Goal: Transaction & Acquisition: Purchase product/service

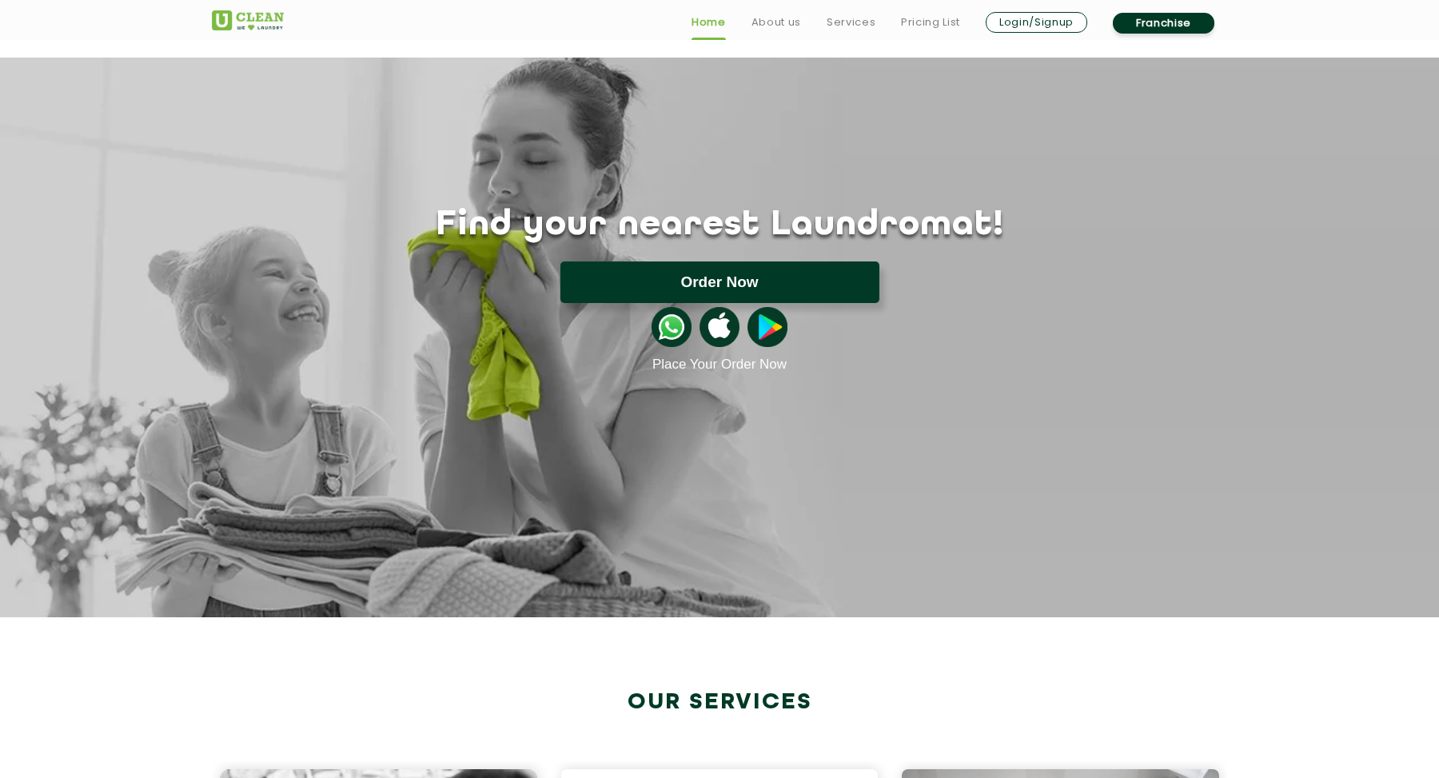
click at [789, 286] on button "Order Now" at bounding box center [719, 282] width 319 height 42
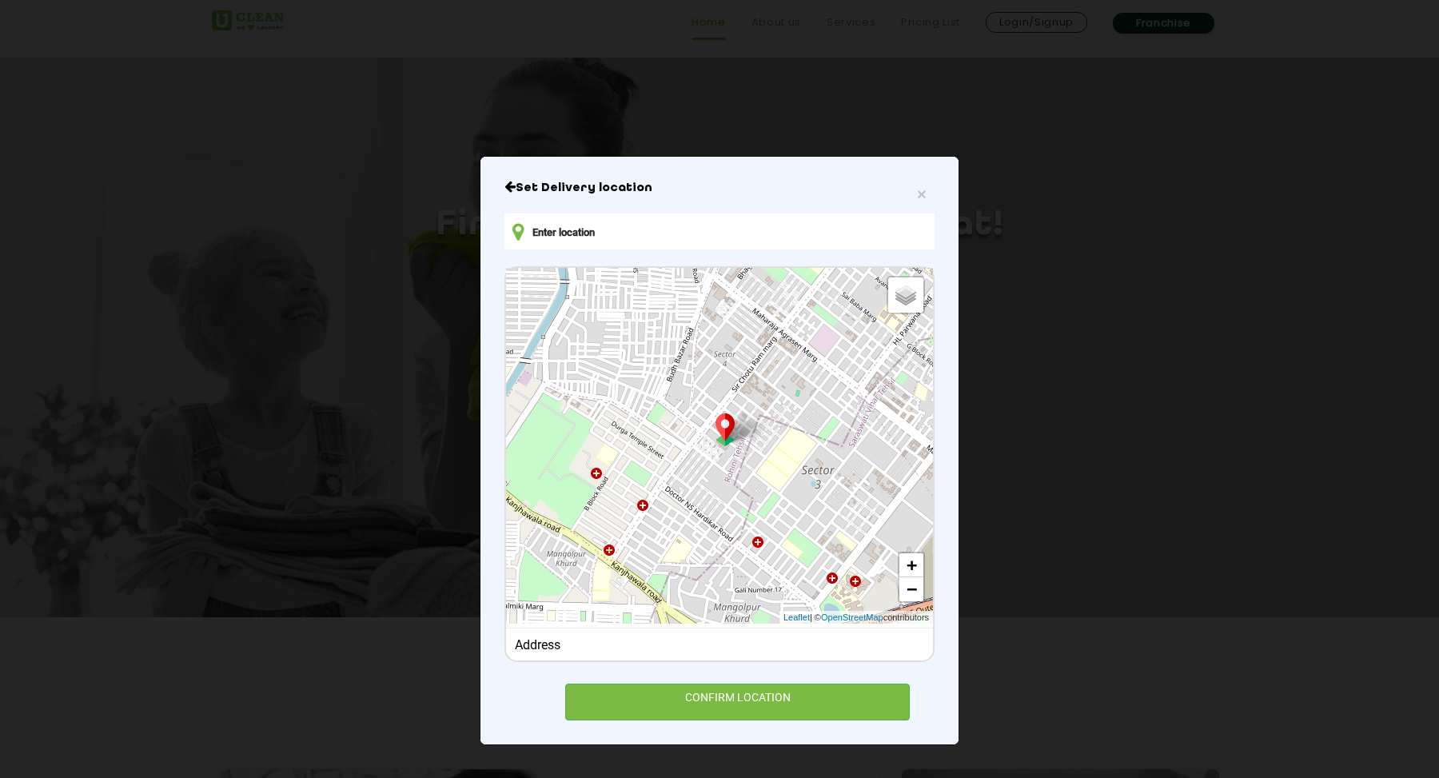
click at [662, 227] on input "text" at bounding box center [719, 231] width 430 height 36
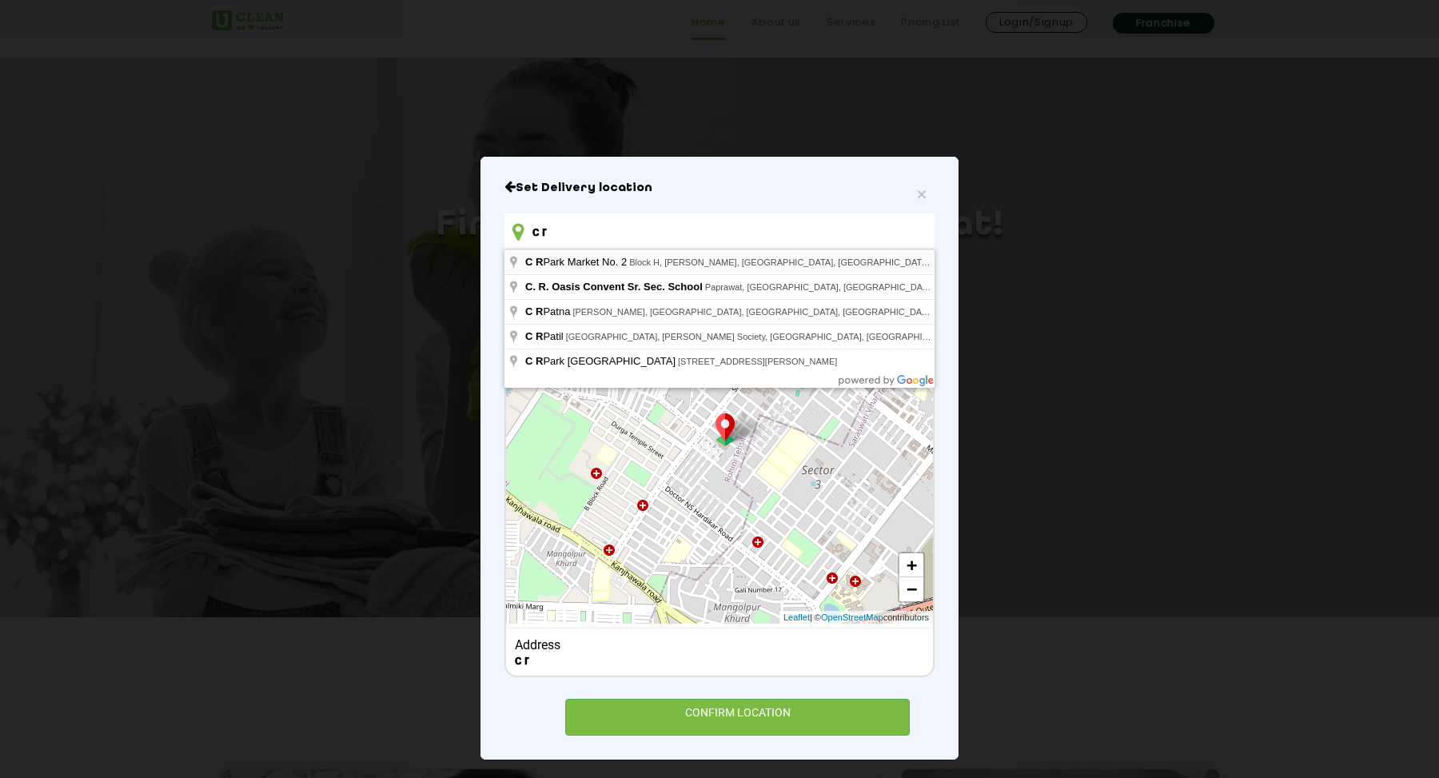
type input "[STREET_ADDRESS][PERSON_NAME]"
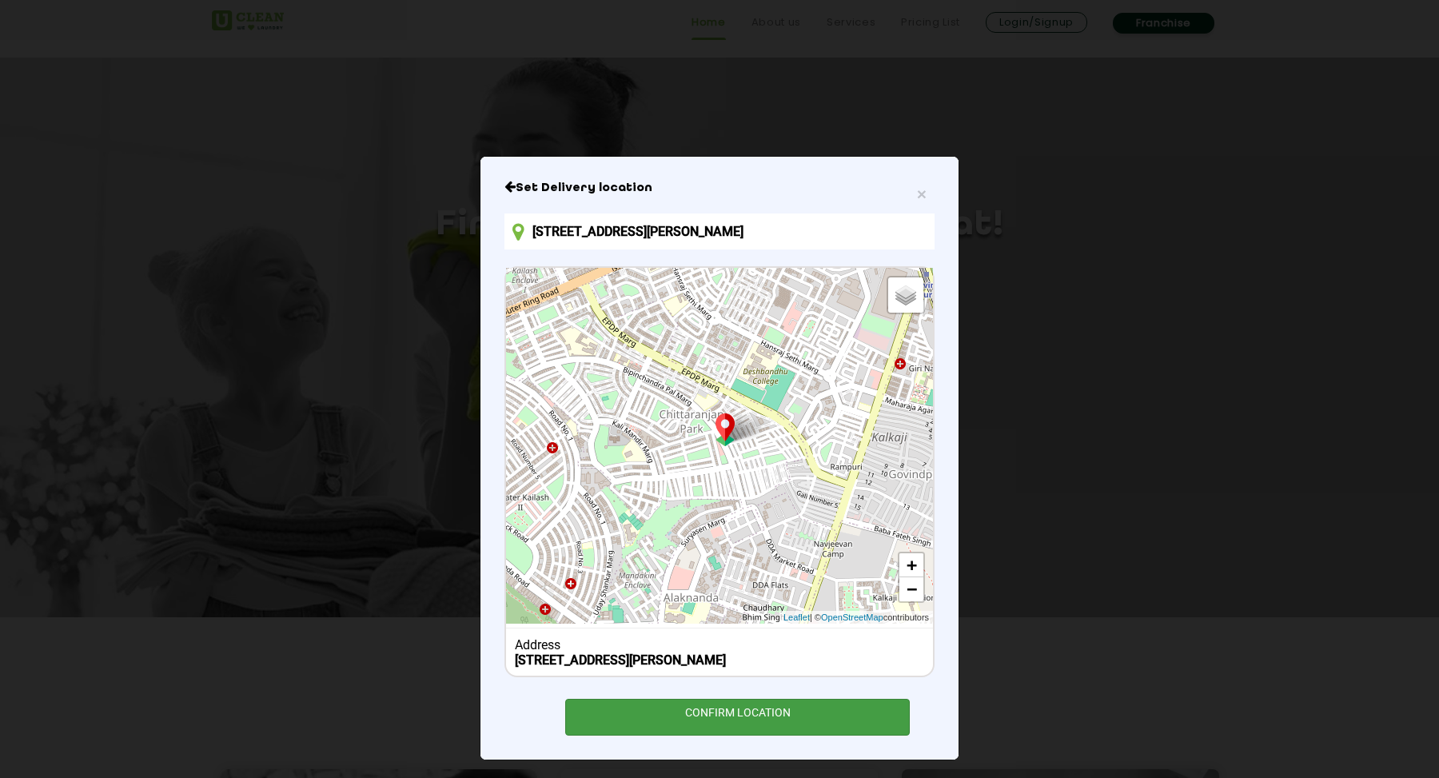
click at [794, 732] on div "CONFIRM LOCATION" at bounding box center [737, 717] width 345 height 36
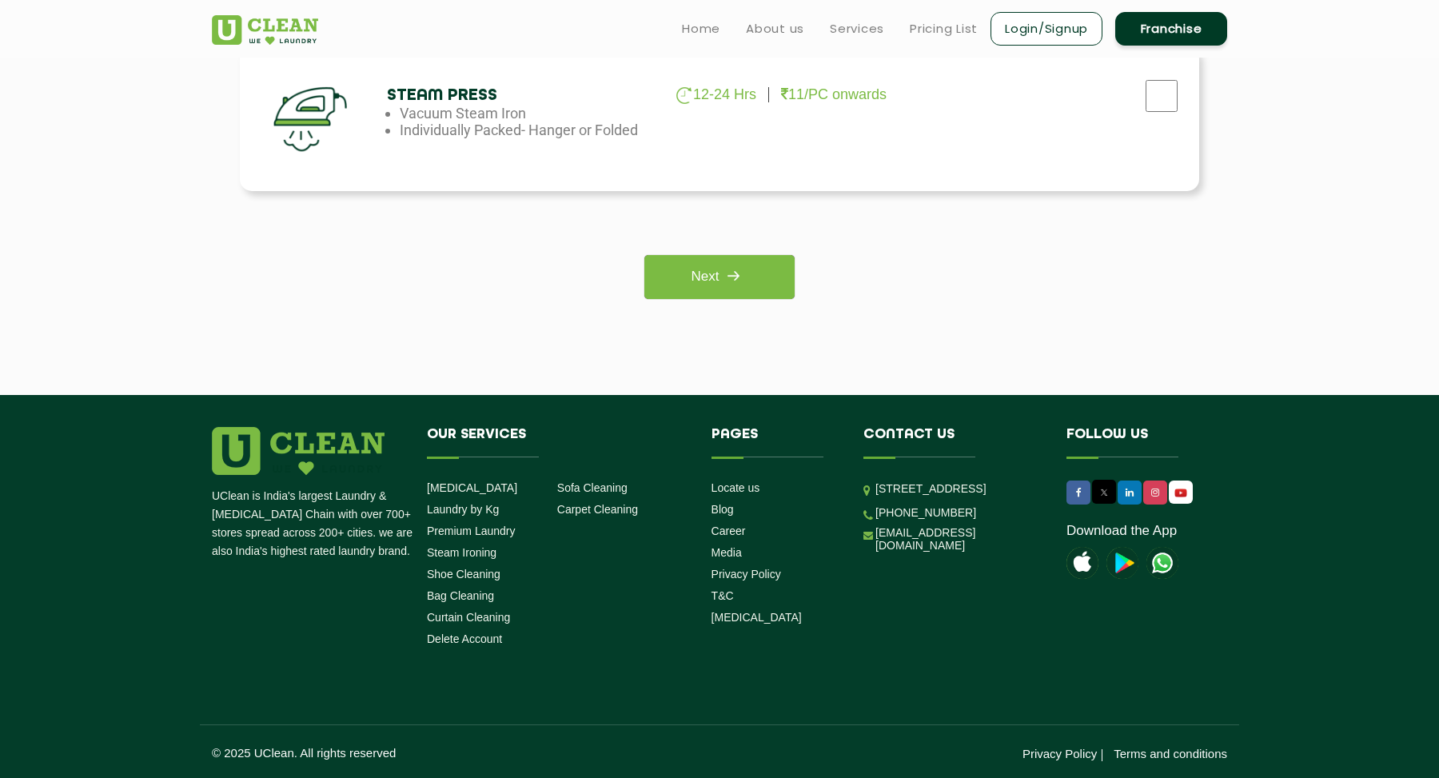
scroll to position [1266, 0]
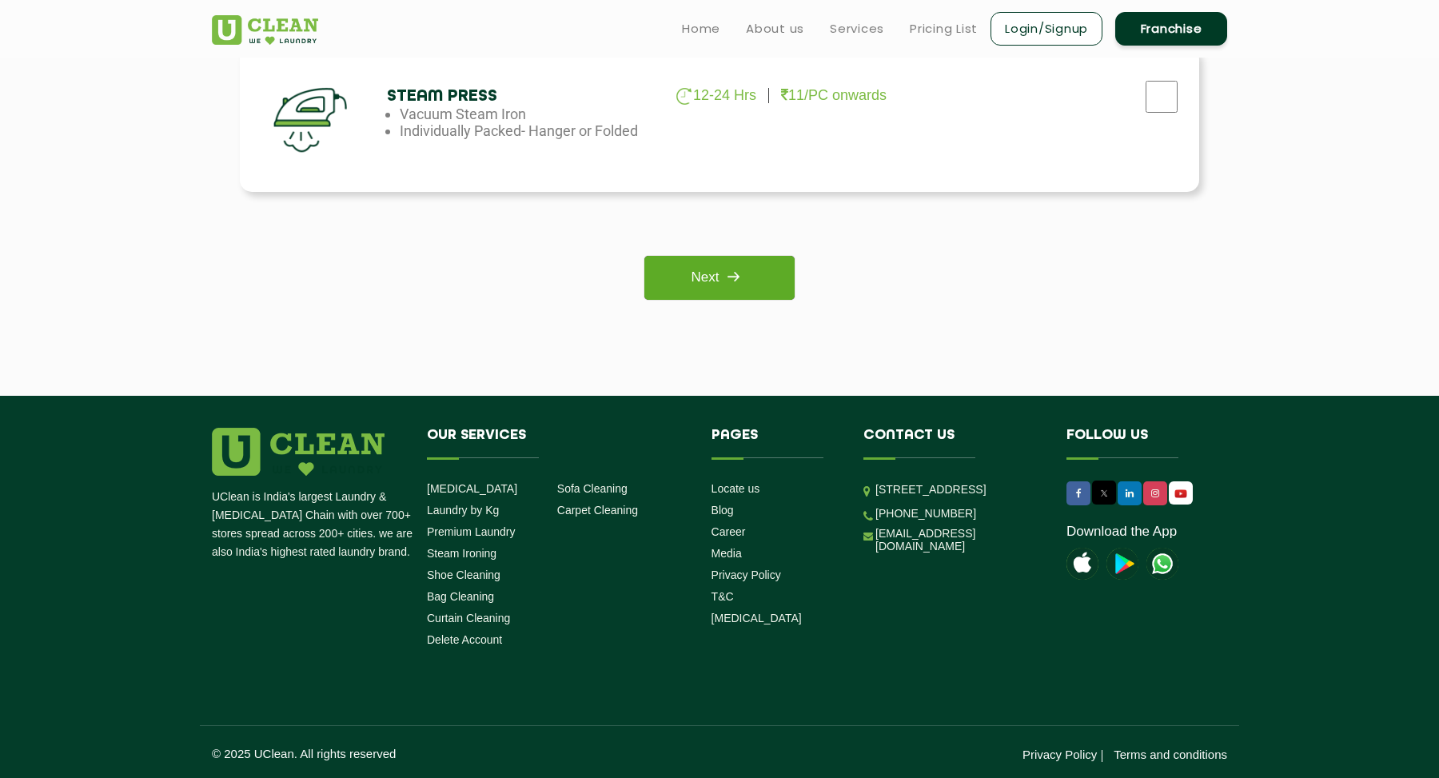
click at [756, 276] on link "Next" at bounding box center [719, 278] width 150 height 44
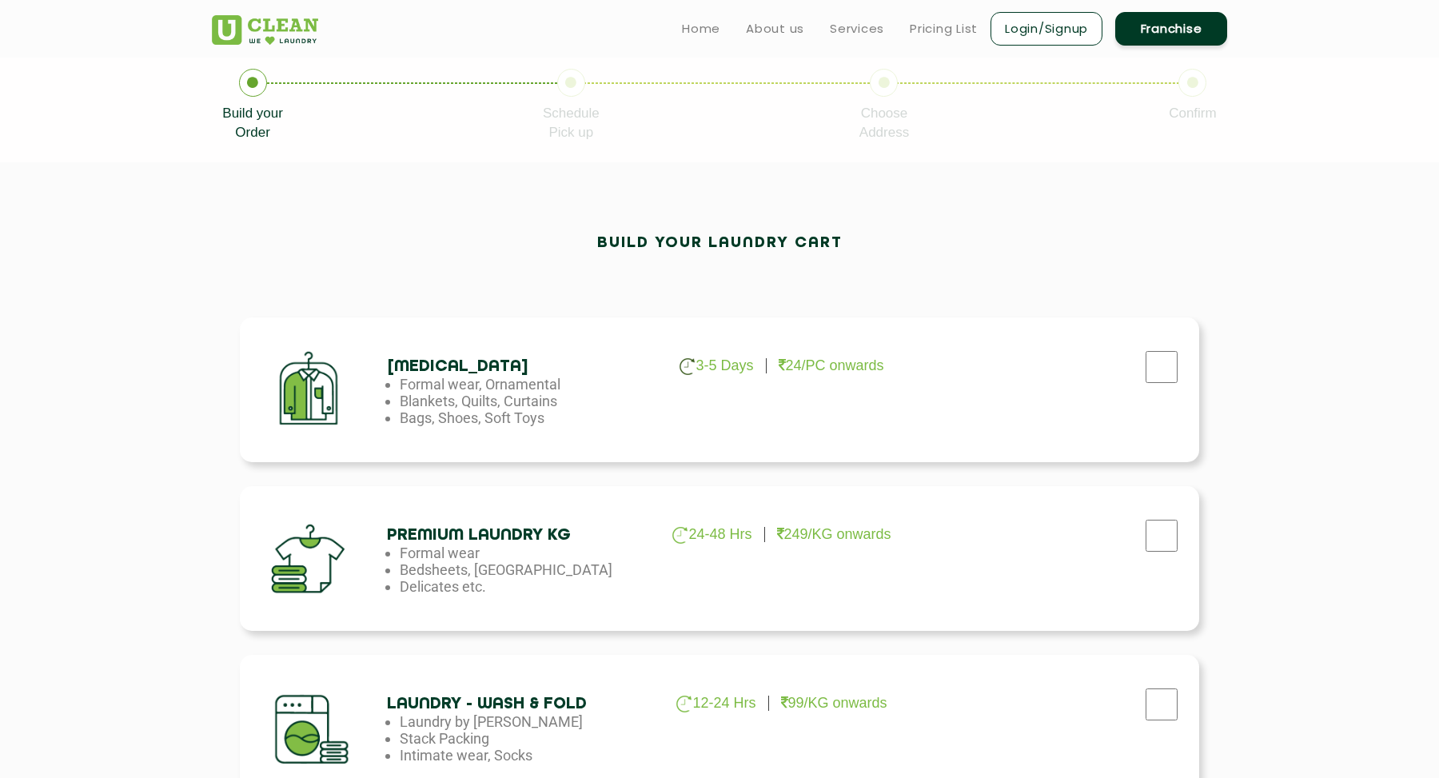
scroll to position [320, 0]
click at [714, 366] on p "3-5 Days" at bounding box center [717, 367] width 74 height 18
click at [508, 407] on li "Blankets, Quilts, Curtains" at bounding box center [529, 401] width 259 height 17
click at [535, 344] on div "[MEDICAL_DATA] 3-5 Days 24/PC onwards Formal wear, Ornamental Blankets, Quilts,…" at bounding box center [719, 390] width 959 height 145
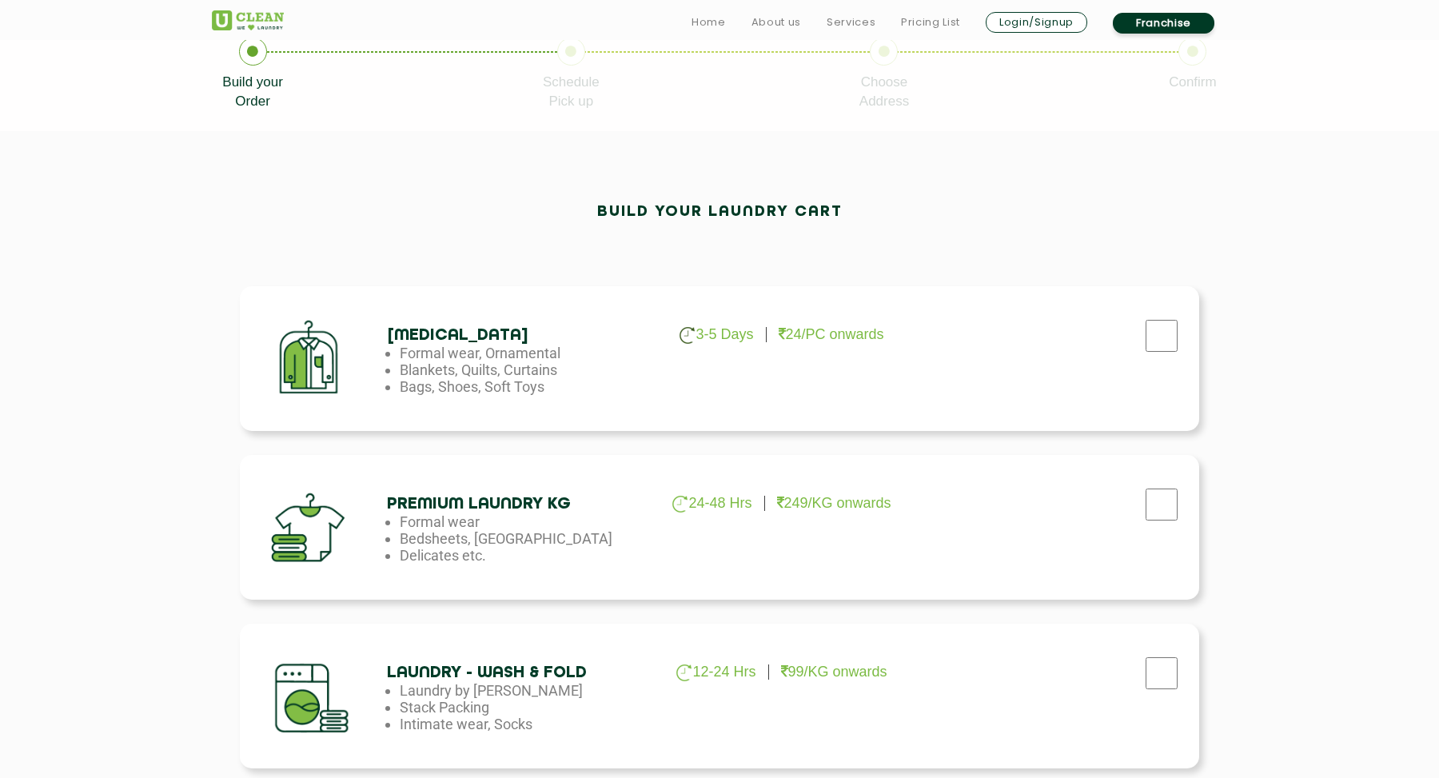
scroll to position [359, 0]
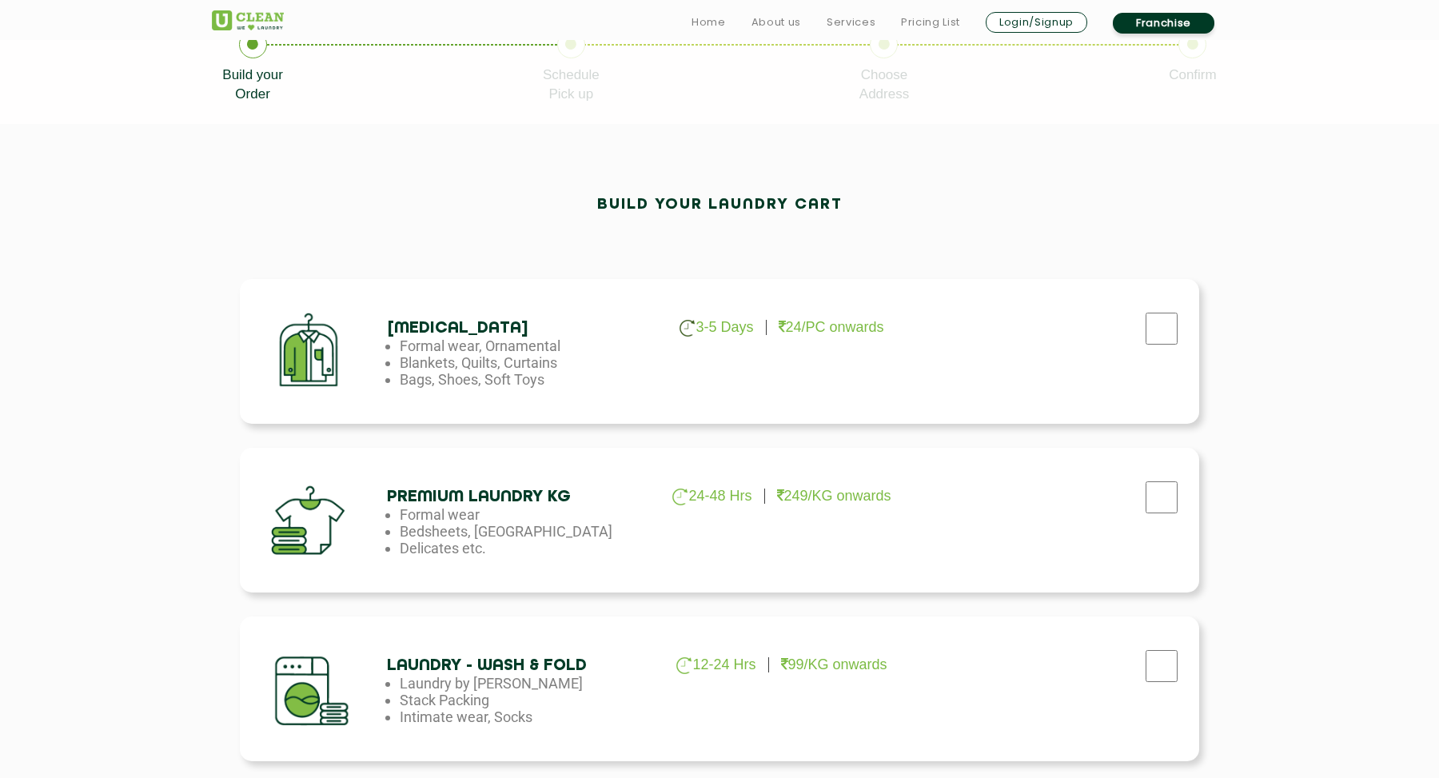
click at [428, 373] on li "Bags, Shoes, Soft Toys" at bounding box center [529, 379] width 259 height 17
click at [857, 337] on div "[MEDICAL_DATA] 3-5 Days 24/PC onwards Formal wear, Ornamental Blankets, Quilts,…" at bounding box center [719, 351] width 959 height 145
click at [775, 330] on li "24/PC onwards" at bounding box center [826, 327] width 118 height 15
click at [1151, 324] on input "checkbox" at bounding box center [1162, 329] width 40 height 32
checkbox input "true"
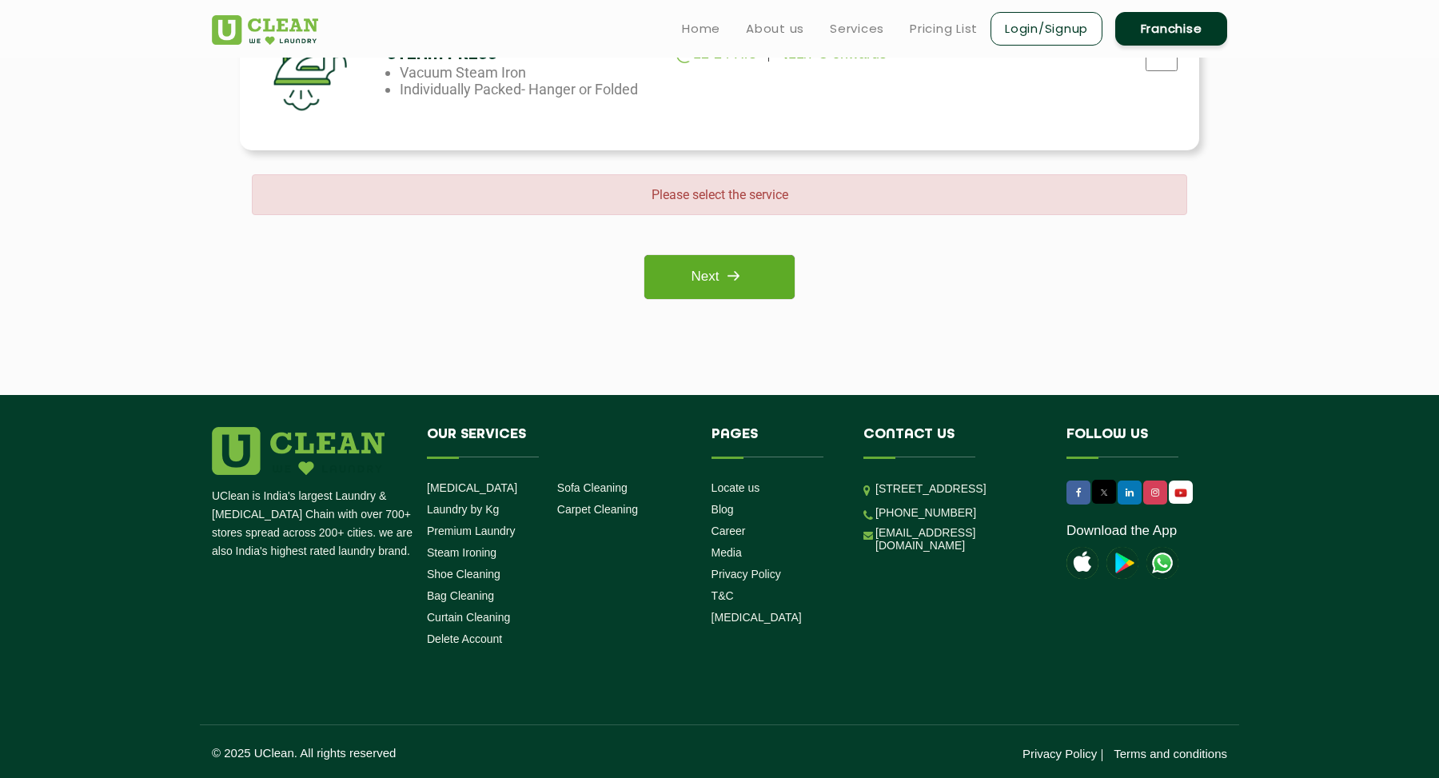
scroll to position [1306, 0]
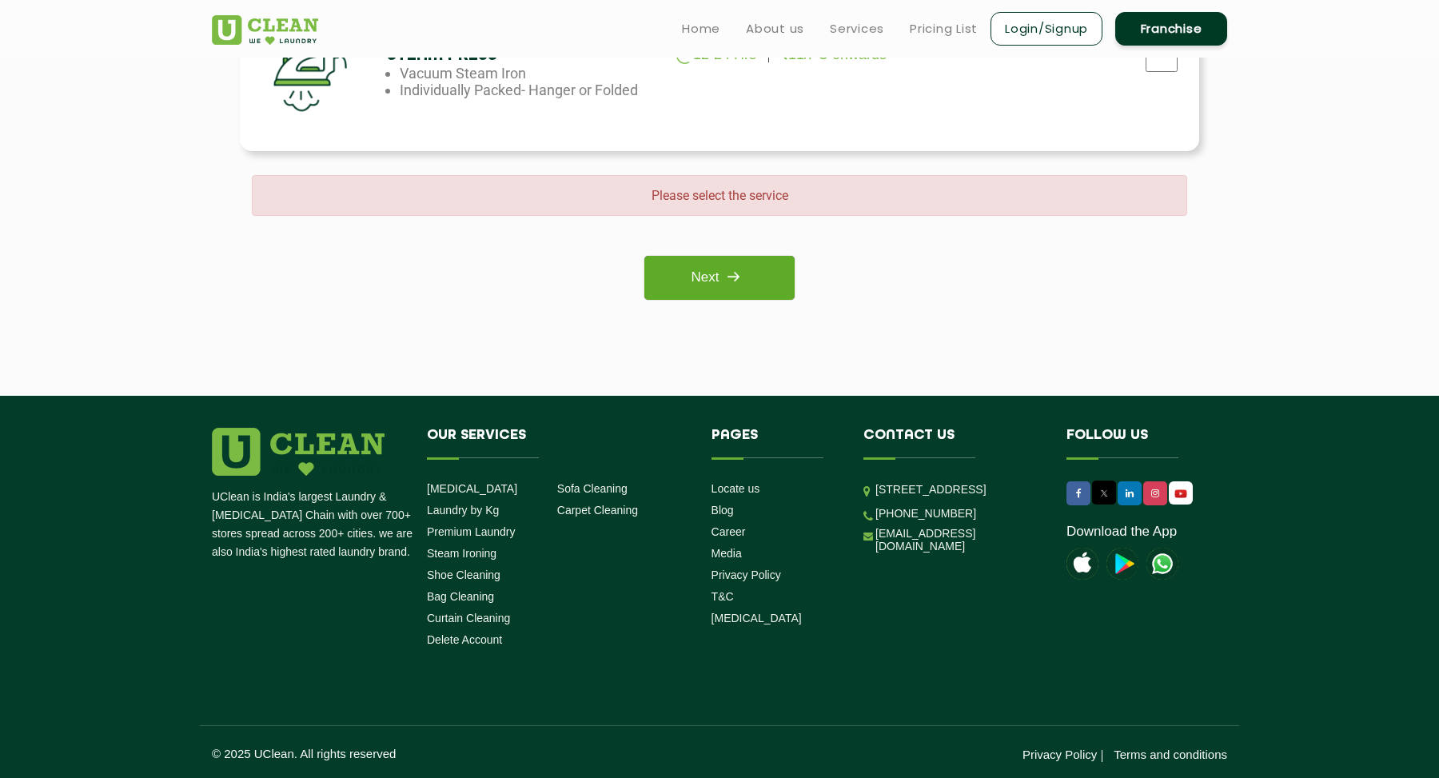
click at [778, 278] on link "Next" at bounding box center [719, 278] width 150 height 44
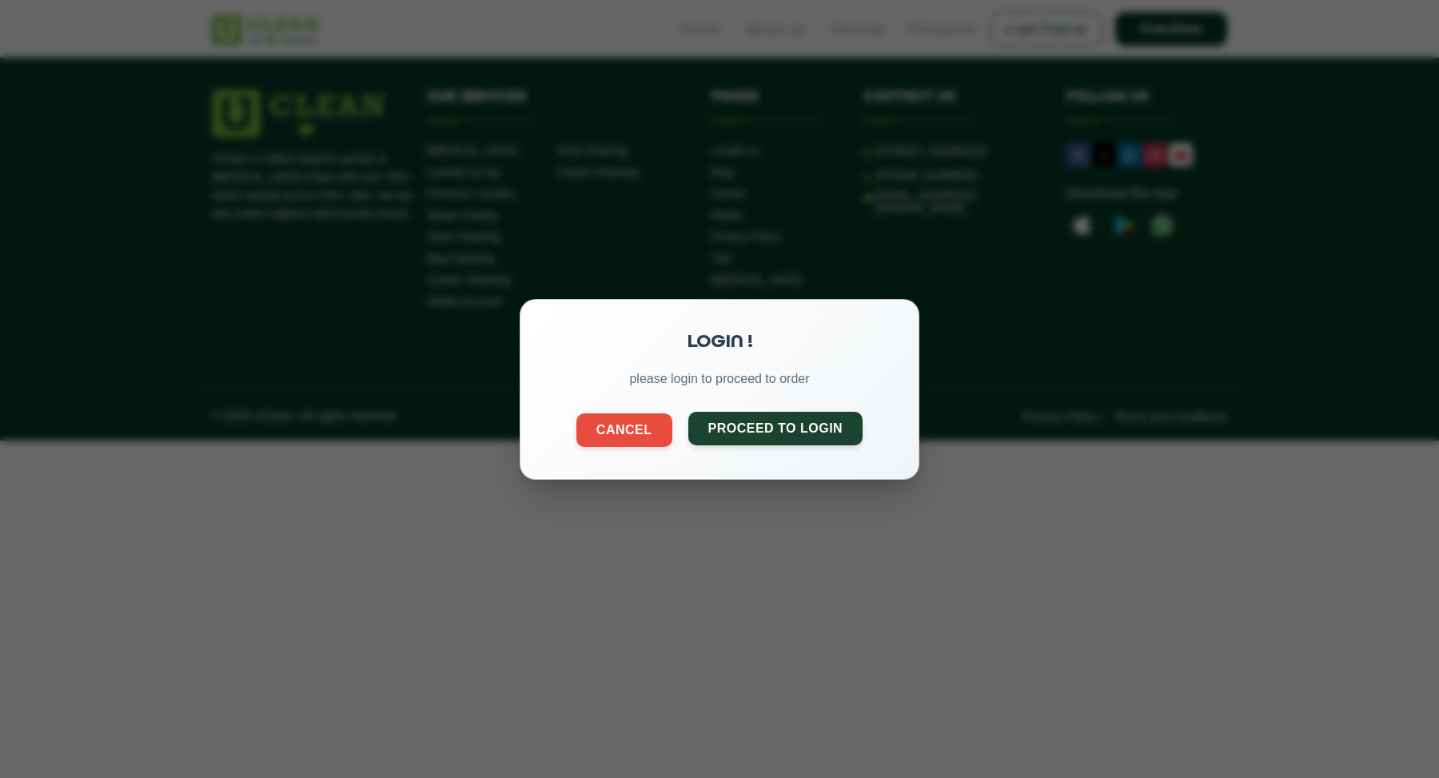
click at [791, 429] on button "Proceed to Login" at bounding box center [775, 428] width 175 height 34
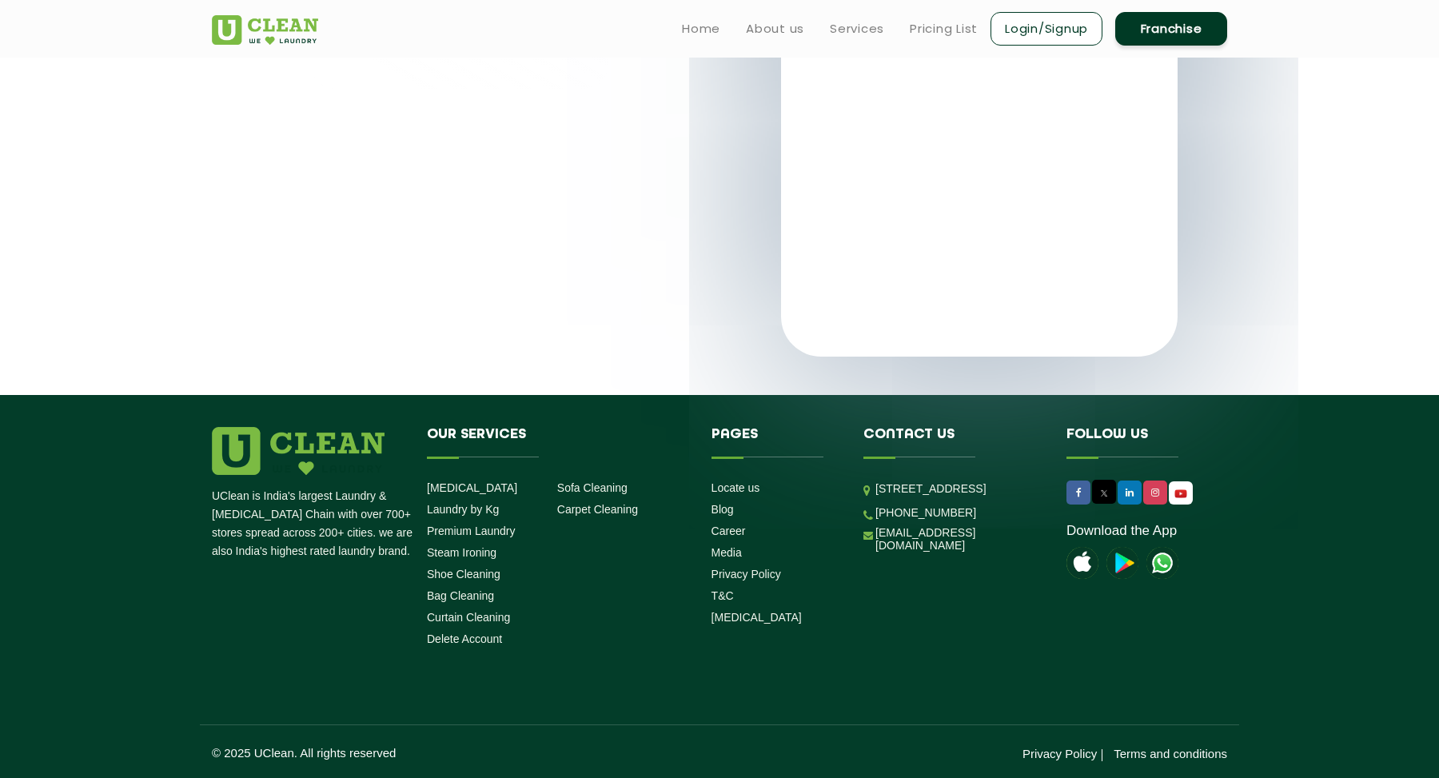
scroll to position [284, 0]
